Goal: Task Accomplishment & Management: Use online tool/utility

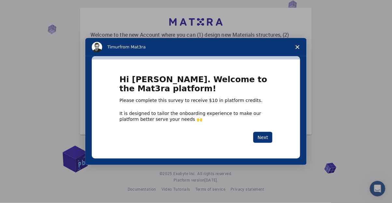
click at [264, 137] on button "Next" at bounding box center [262, 137] width 19 height 11
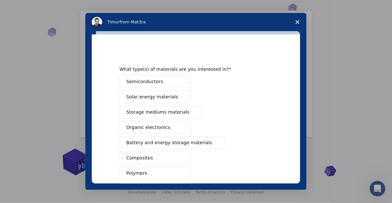
scroll to position [41, 0]
click at [296, 24] on span "Close survey" at bounding box center [297, 22] width 18 height 18
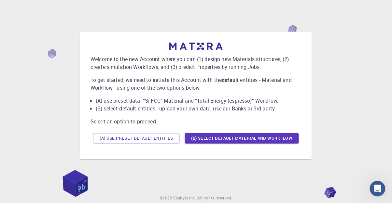
scroll to position [0, 0]
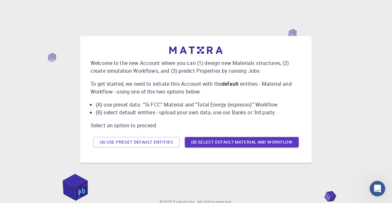
click at [149, 147] on button "(A) Use preset default entities" at bounding box center [136, 142] width 87 height 10
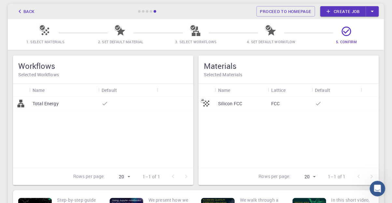
scroll to position [32, 0]
click at [330, 11] on icon at bounding box center [328, 11] width 6 height 6
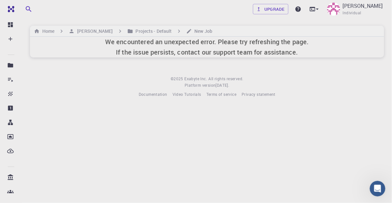
click at [11, 39] on icon at bounding box center [10, 39] width 4 height 4
